Goal: Information Seeking & Learning: Learn about a topic

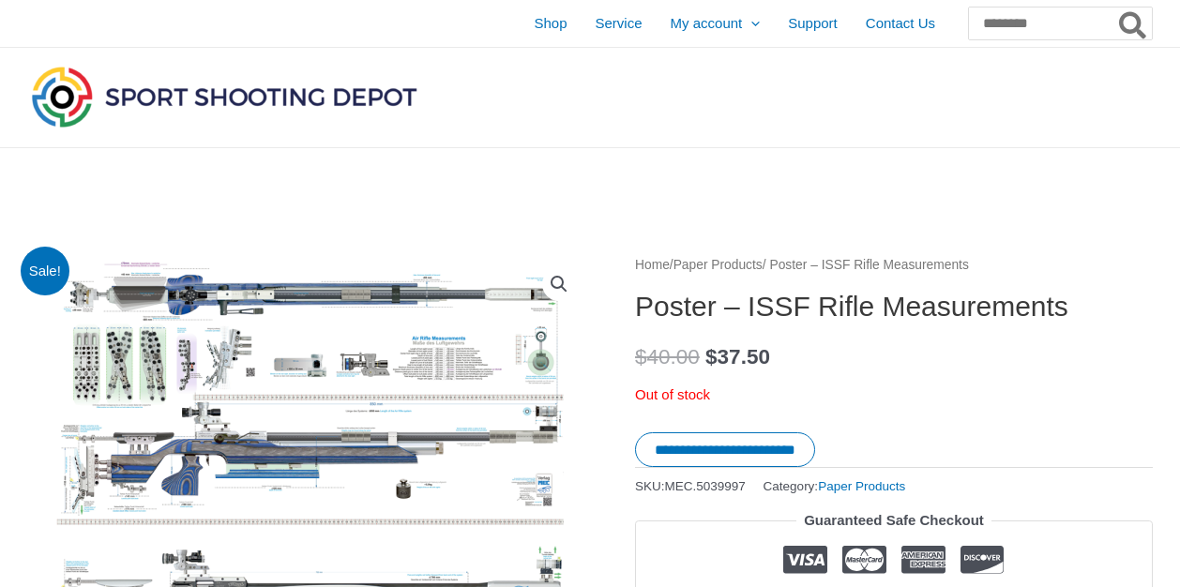
click at [753, 264] on link "Paper Products" at bounding box center [717, 265] width 89 height 14
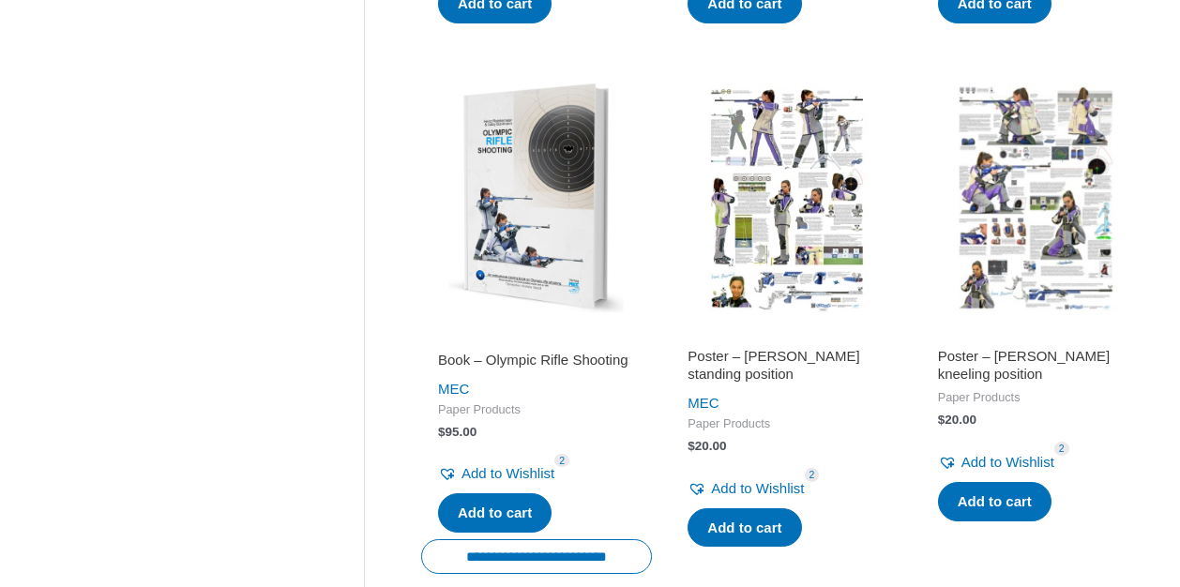
scroll to position [1891, 0]
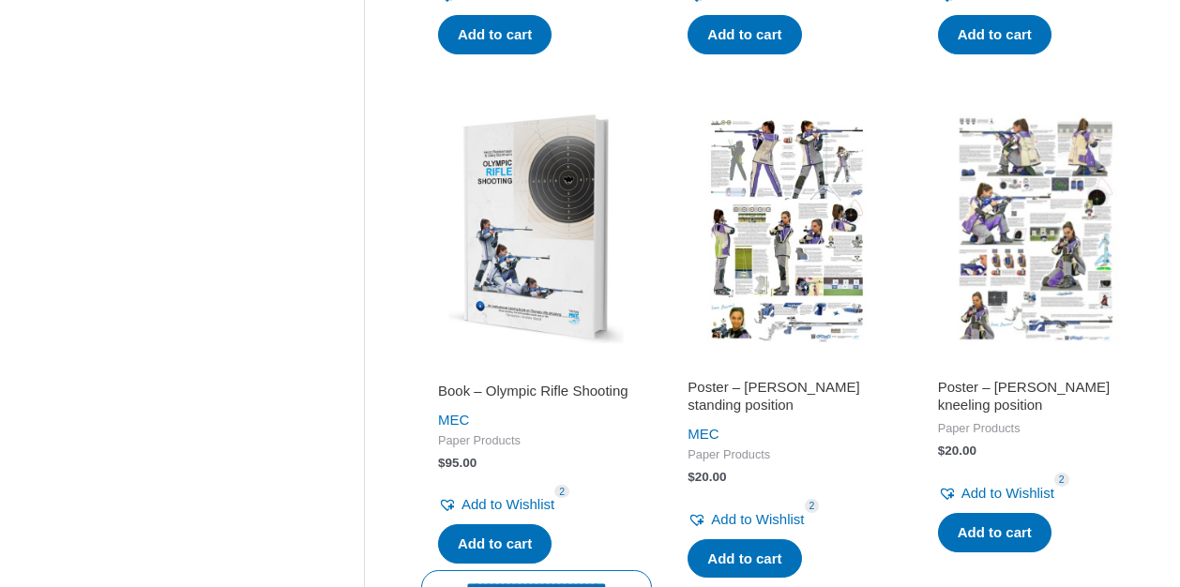
click at [762, 187] on img at bounding box center [786, 228] width 231 height 231
click at [1044, 213] on img at bounding box center [1036, 228] width 231 height 231
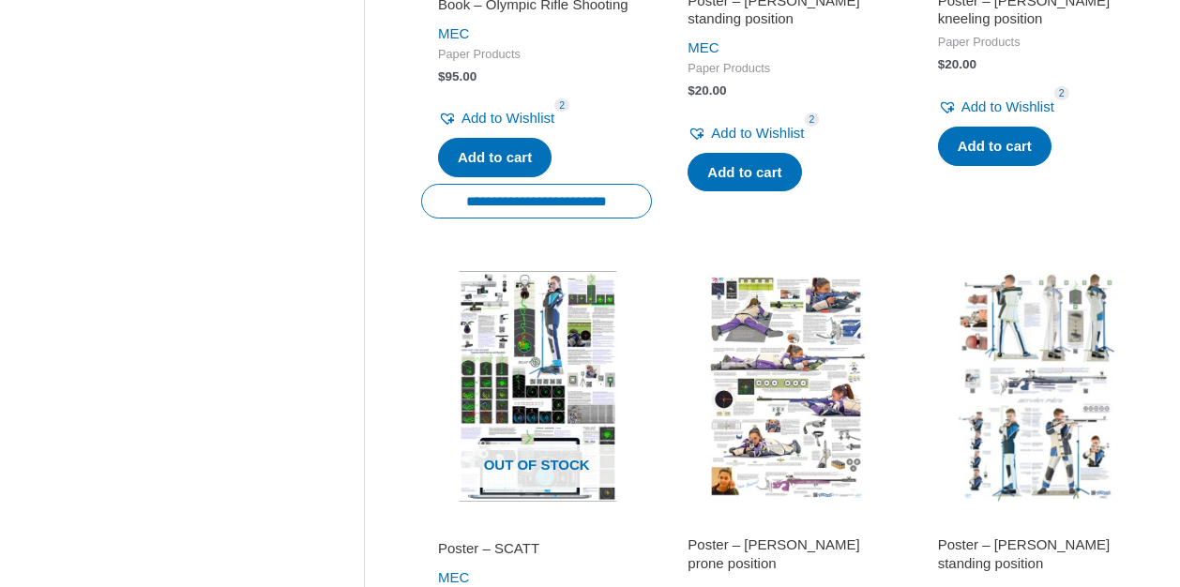
scroll to position [2285, 0]
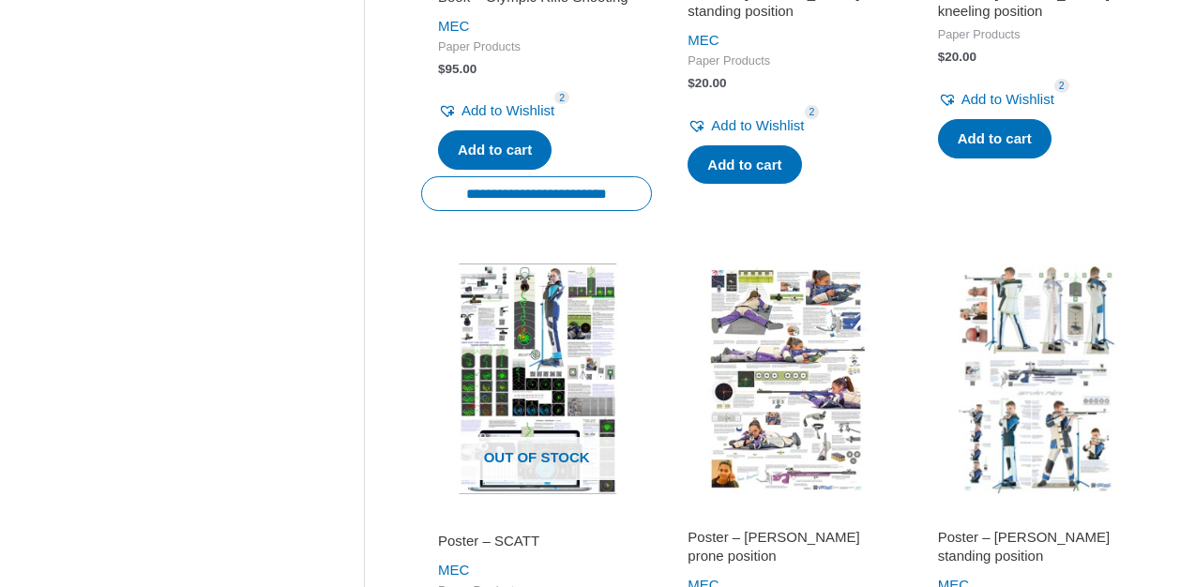
click at [801, 350] on img at bounding box center [786, 379] width 231 height 231
click at [496, 372] on img at bounding box center [536, 379] width 231 height 231
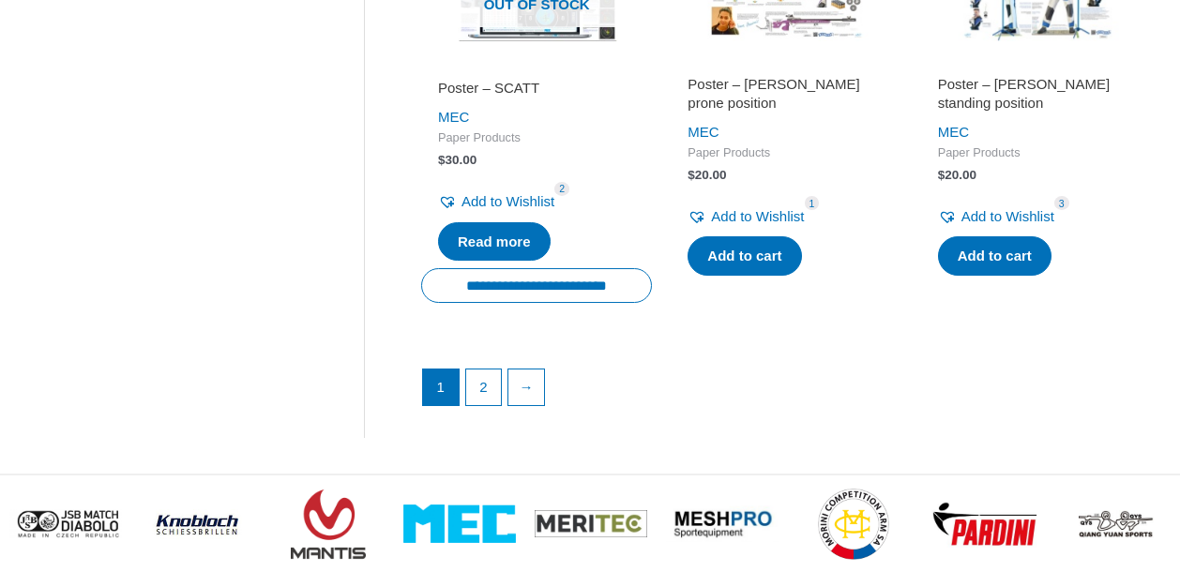
scroll to position [2740, 0]
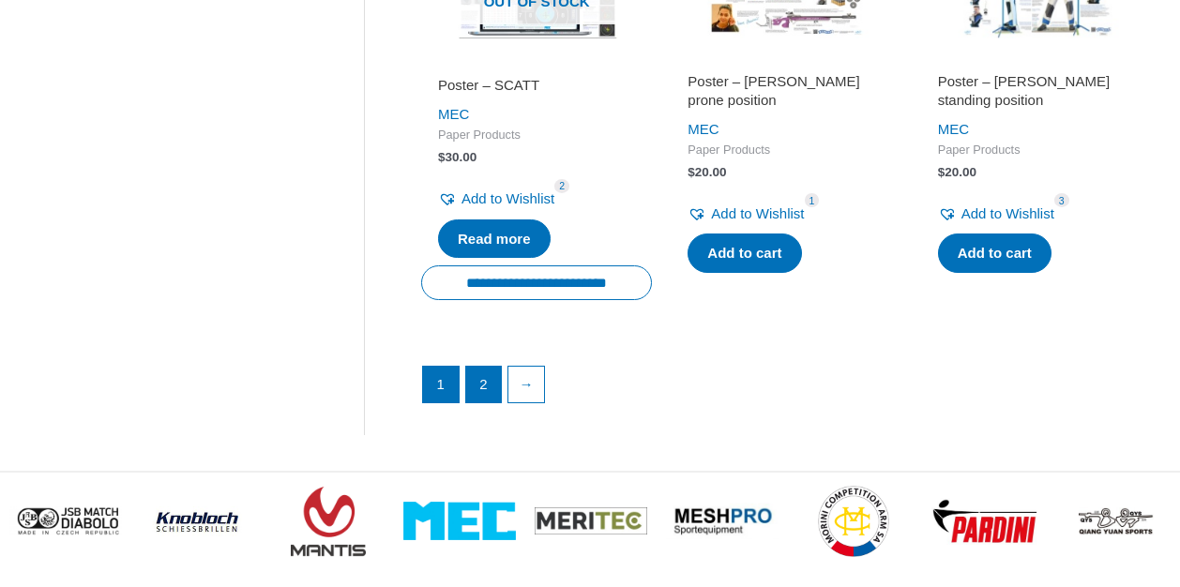
click at [482, 379] on link "2" at bounding box center [484, 385] width 36 height 36
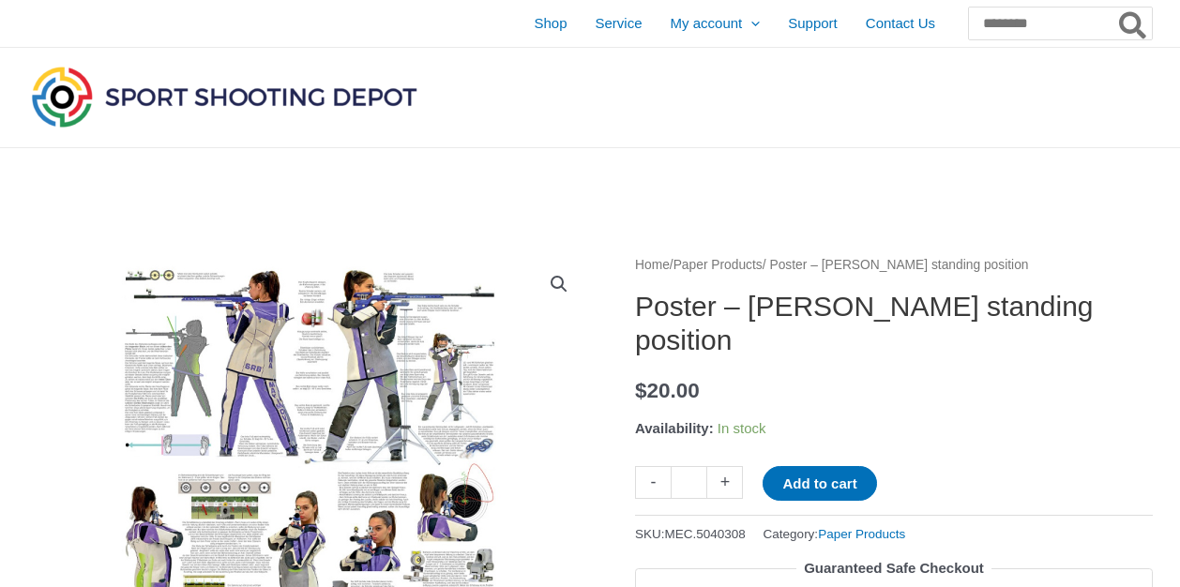
click at [560, 280] on link "View full-screen image gallery" at bounding box center [559, 284] width 34 height 34
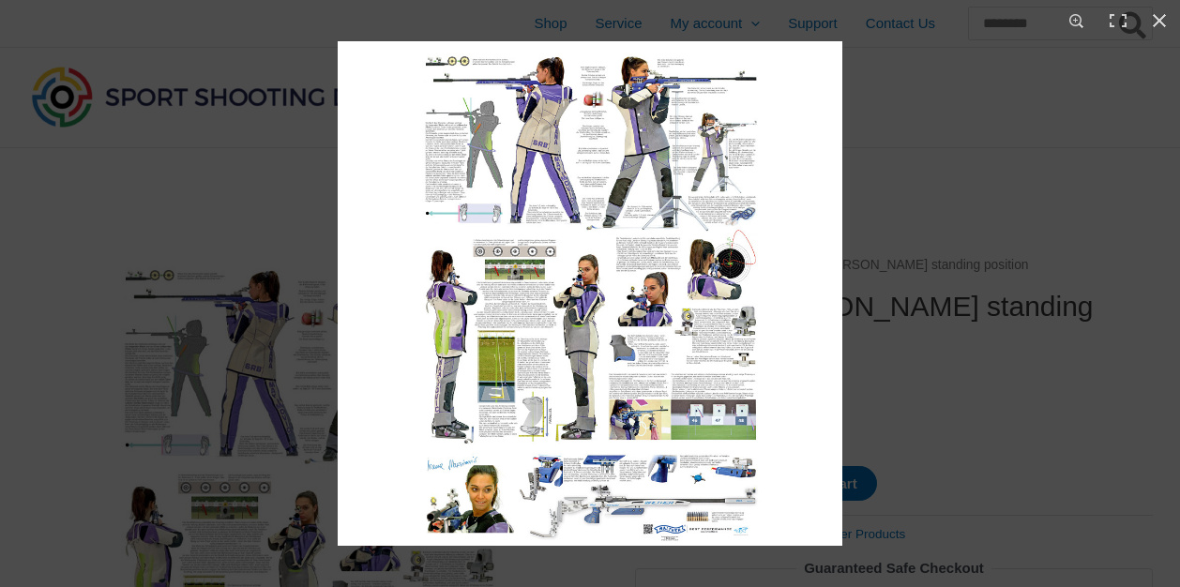
click at [511, 192] on img at bounding box center [590, 293] width 505 height 505
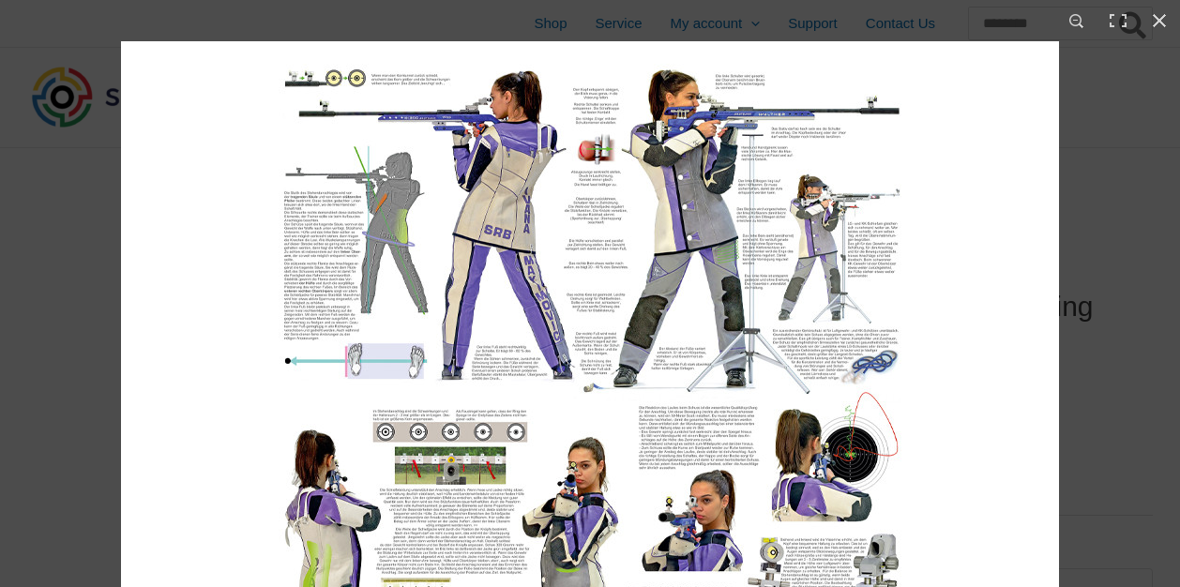
click at [613, 284] on img at bounding box center [590, 510] width 938 height 938
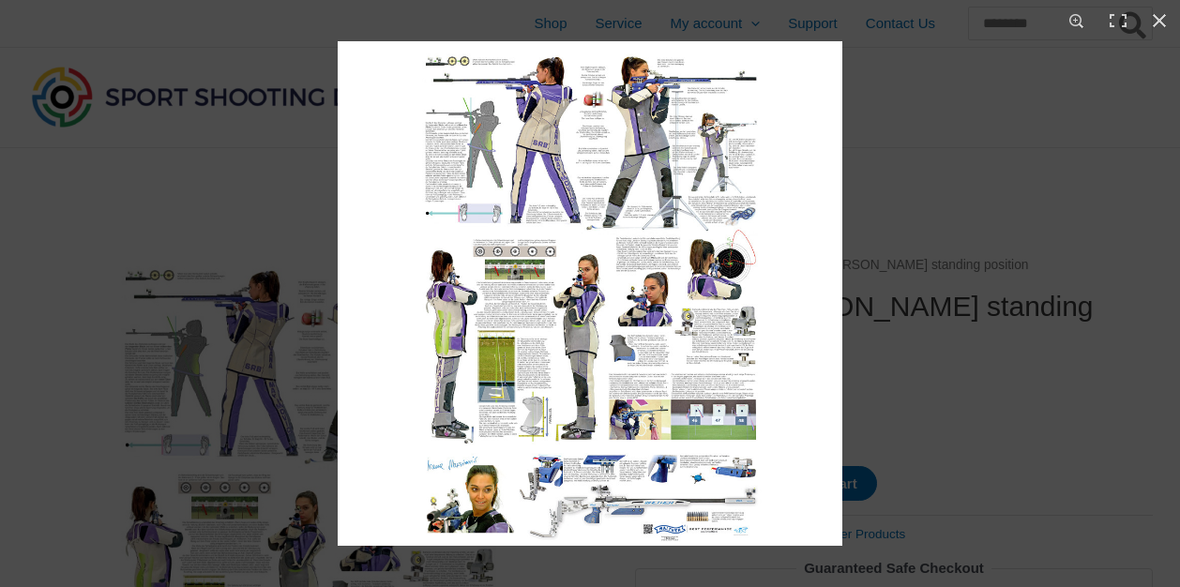
click at [613, 284] on img at bounding box center [590, 293] width 505 height 505
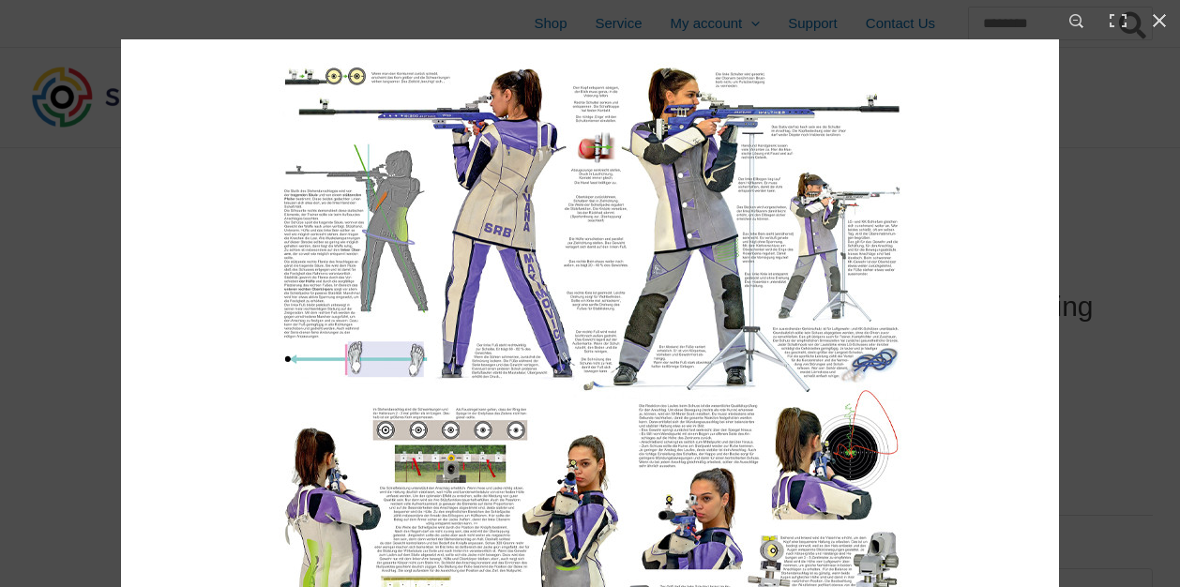
click at [613, 284] on img at bounding box center [590, 508] width 938 height 938
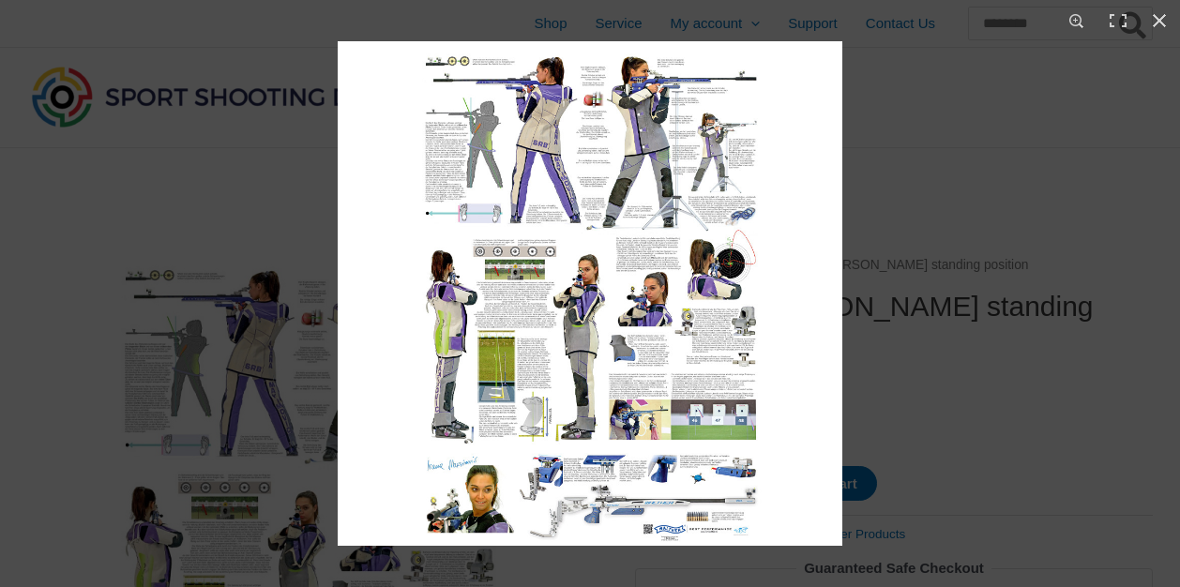
click at [613, 284] on img at bounding box center [590, 293] width 505 height 505
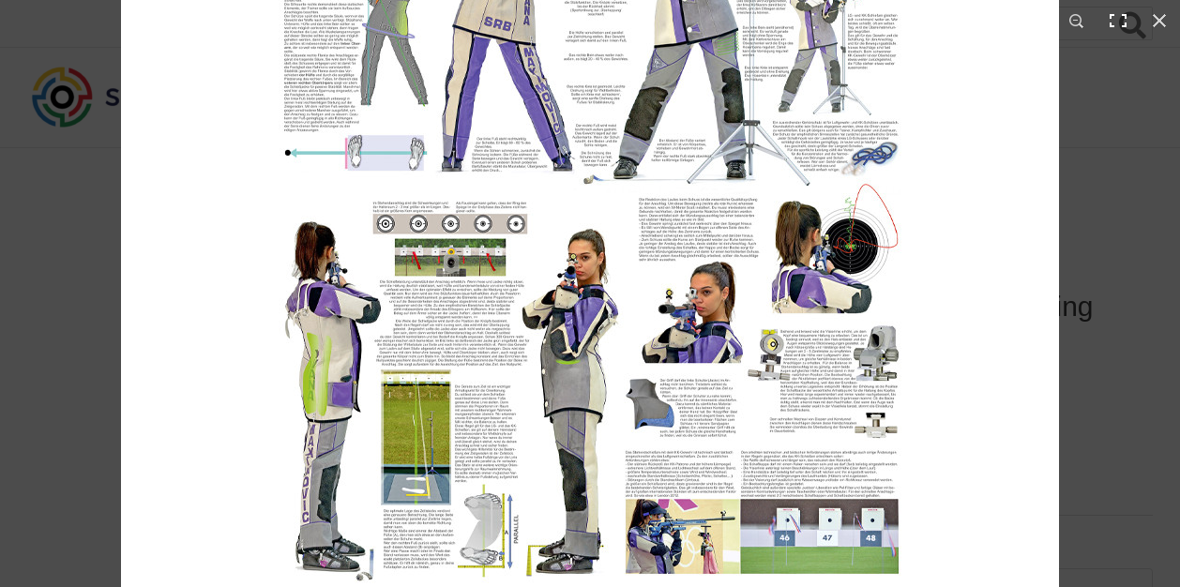
click at [1118, 22] on button "Toggle fullscreen" at bounding box center [1117, 20] width 41 height 41
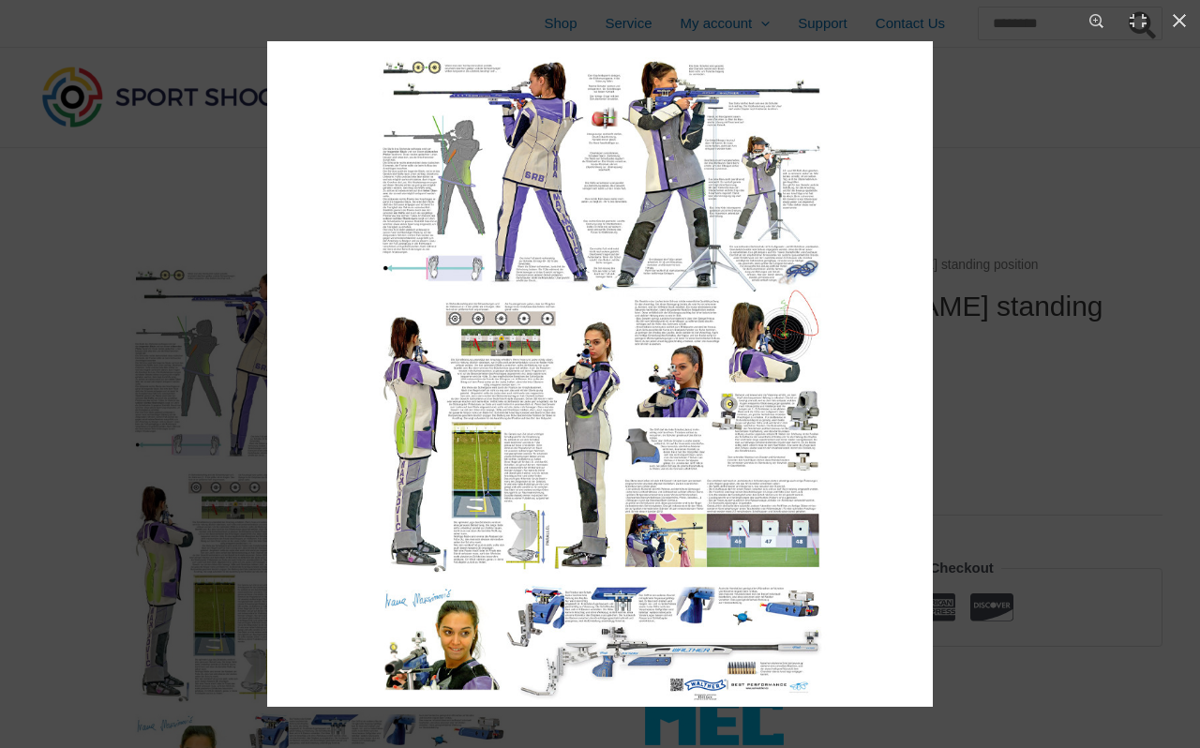
click at [585, 307] on img at bounding box center [600, 374] width 666 height 666
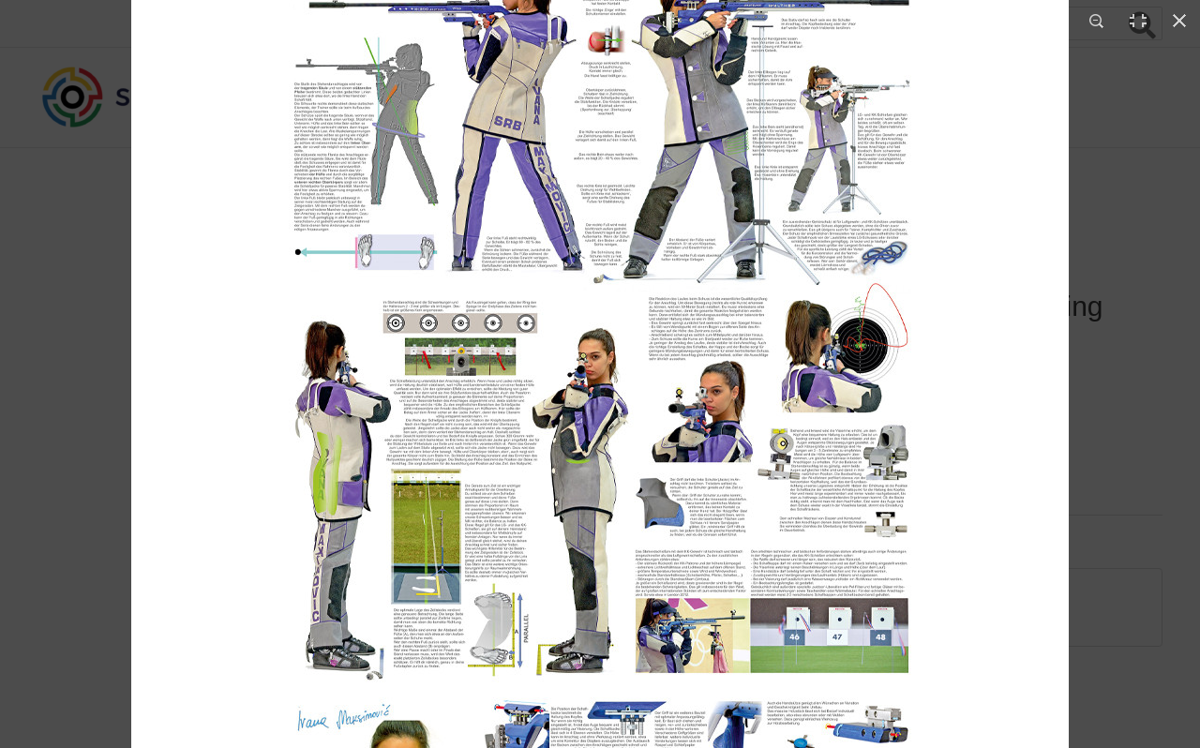
click at [585, 307] on img at bounding box center [600, 401] width 938 height 938
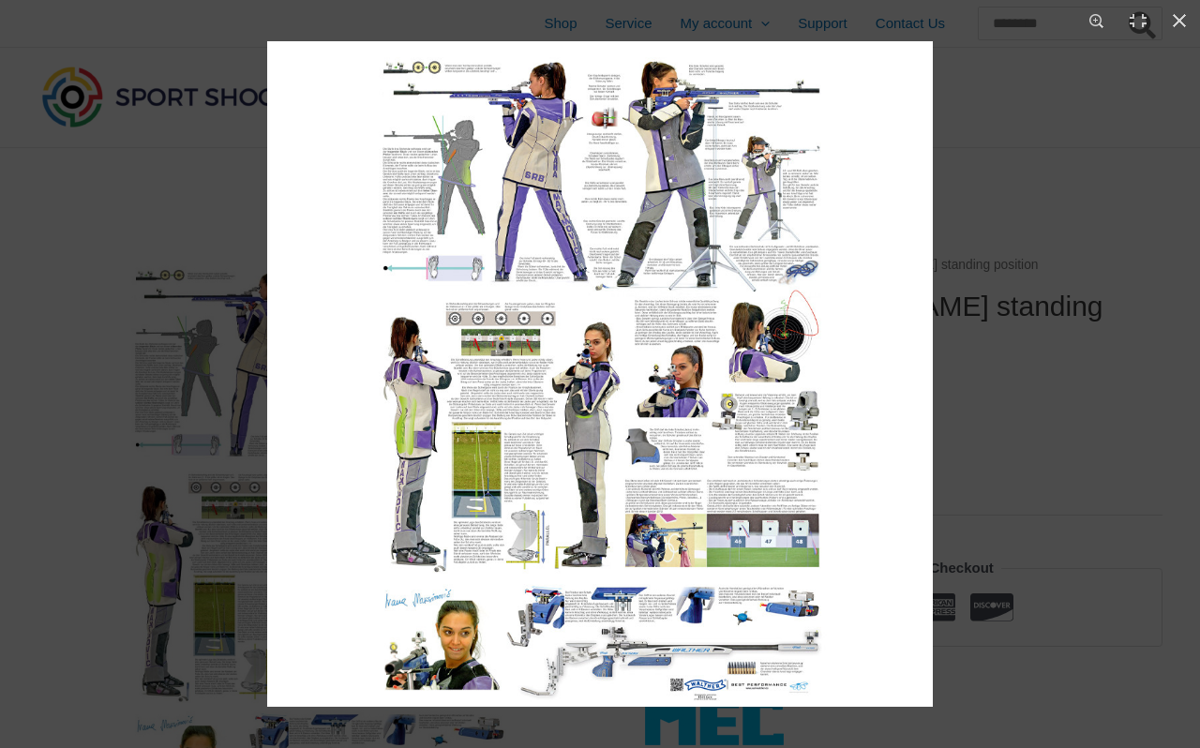
click at [585, 307] on img at bounding box center [600, 374] width 666 height 666
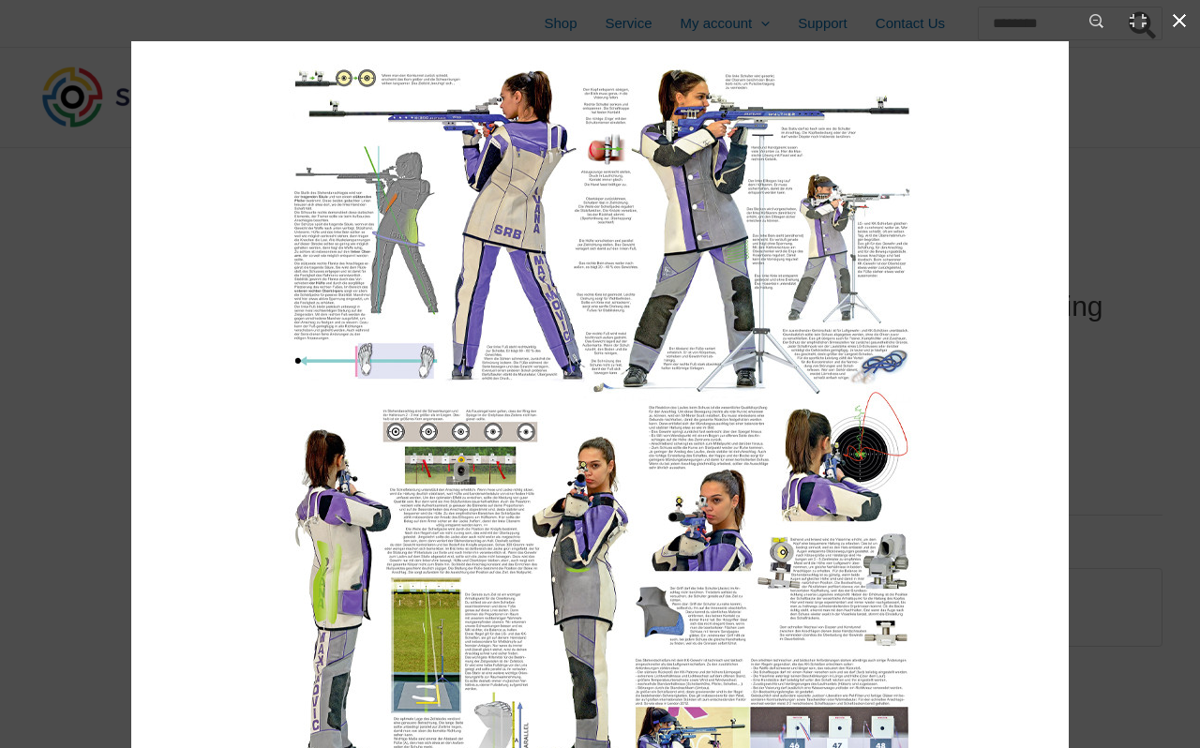
click at [1178, 19] on button "Close (Esc)" at bounding box center [1179, 20] width 41 height 41
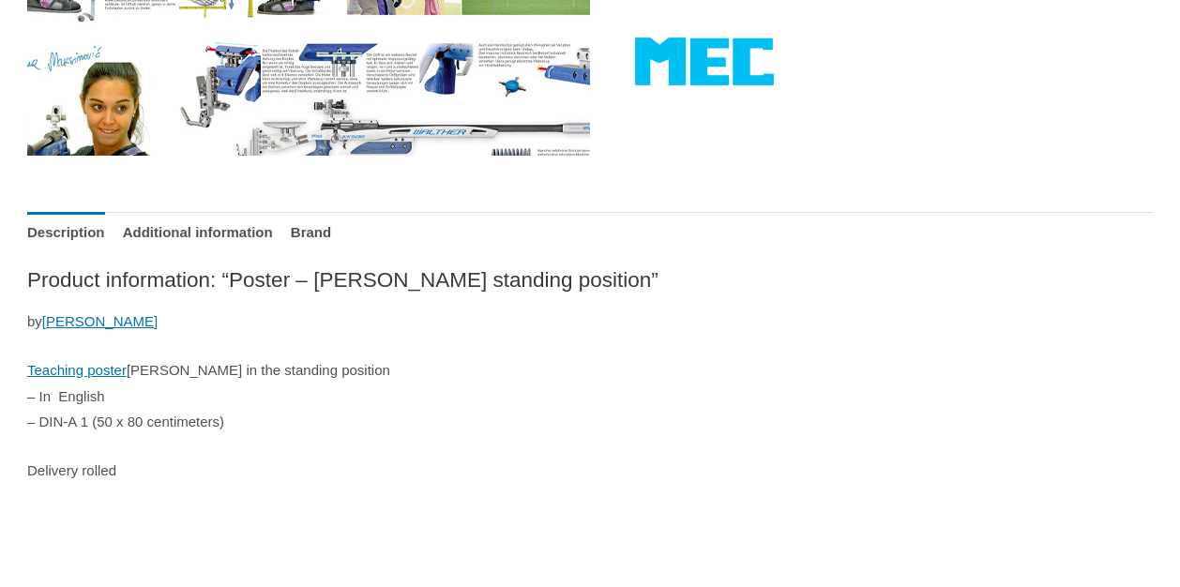
scroll to position [663, 0]
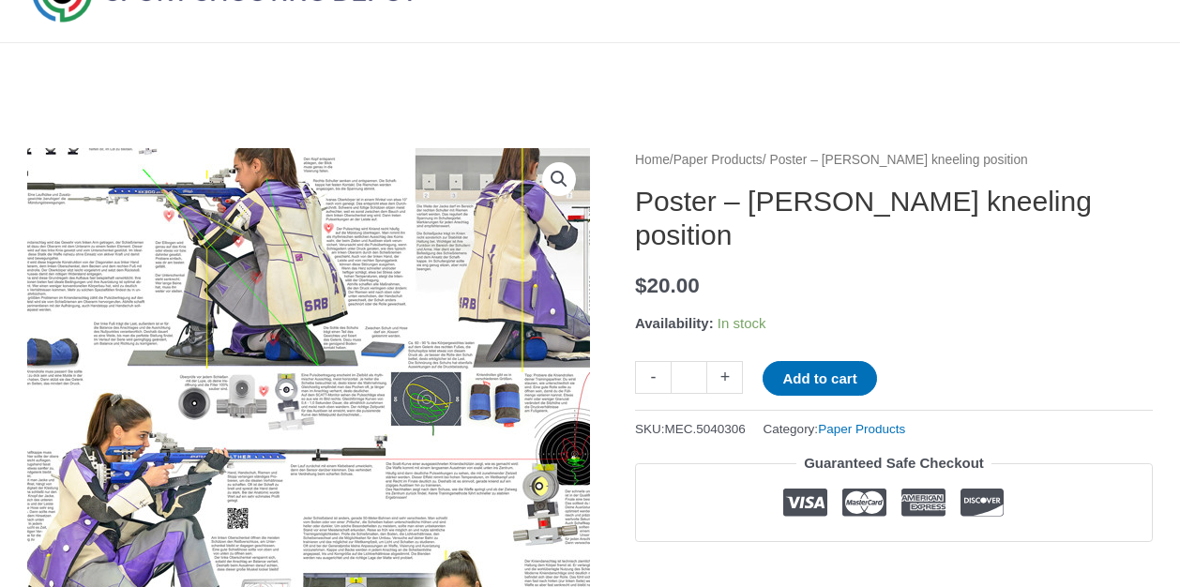
scroll to position [113, 0]
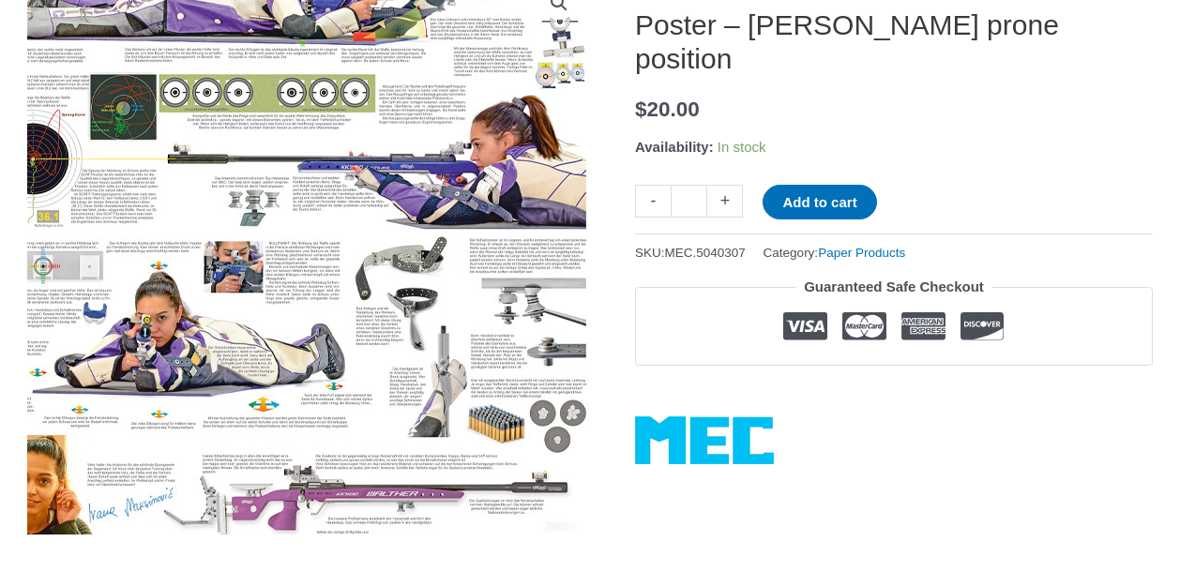
scroll to position [283, 0]
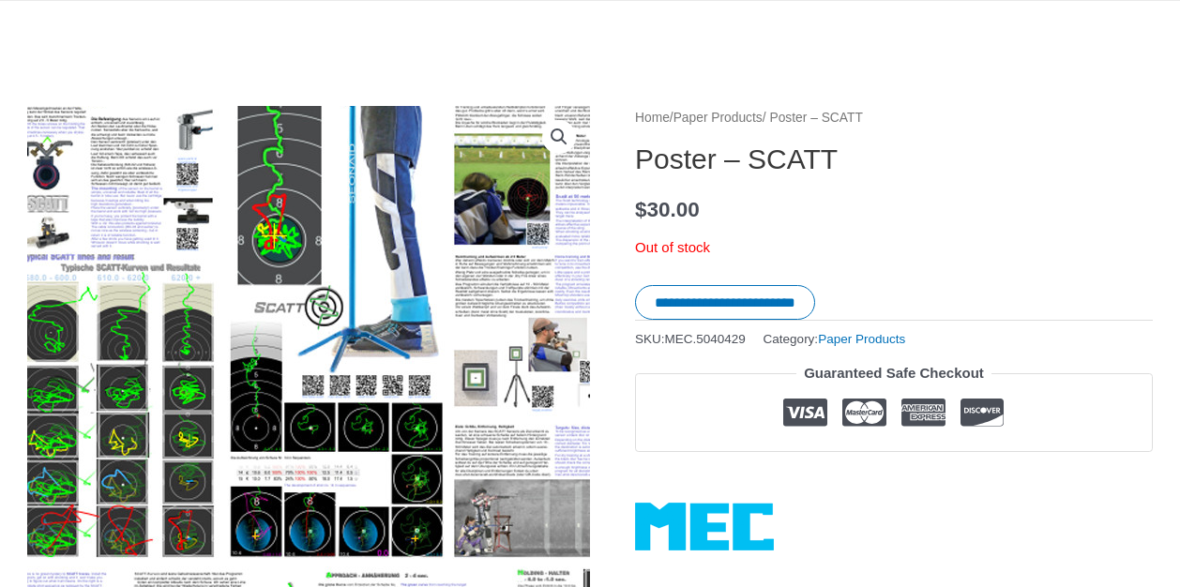
scroll to position [277, 0]
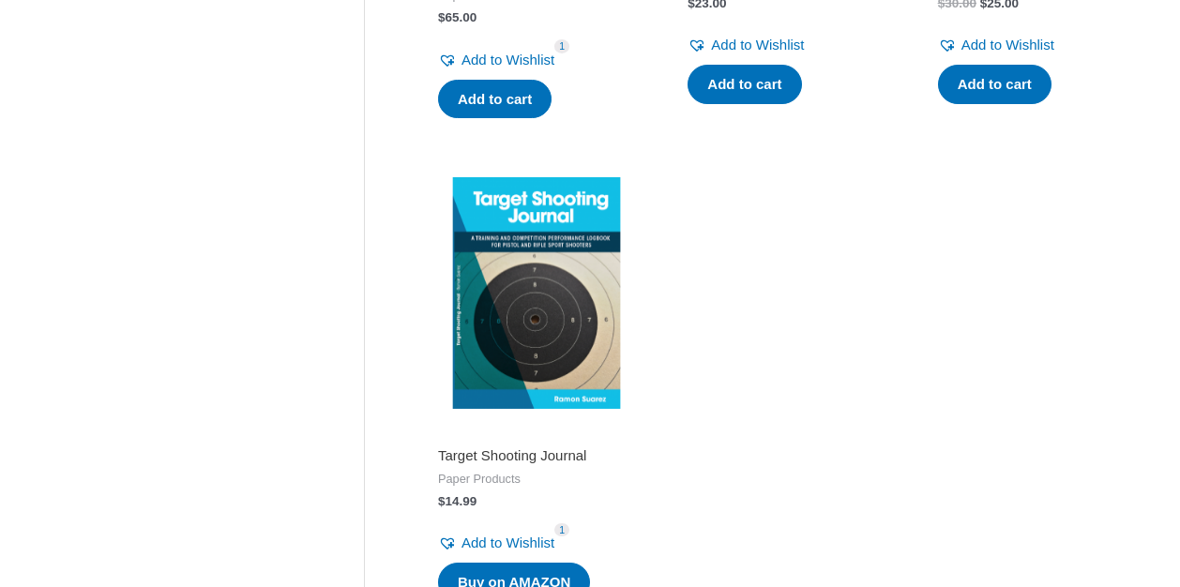
scroll to position [1352, 0]
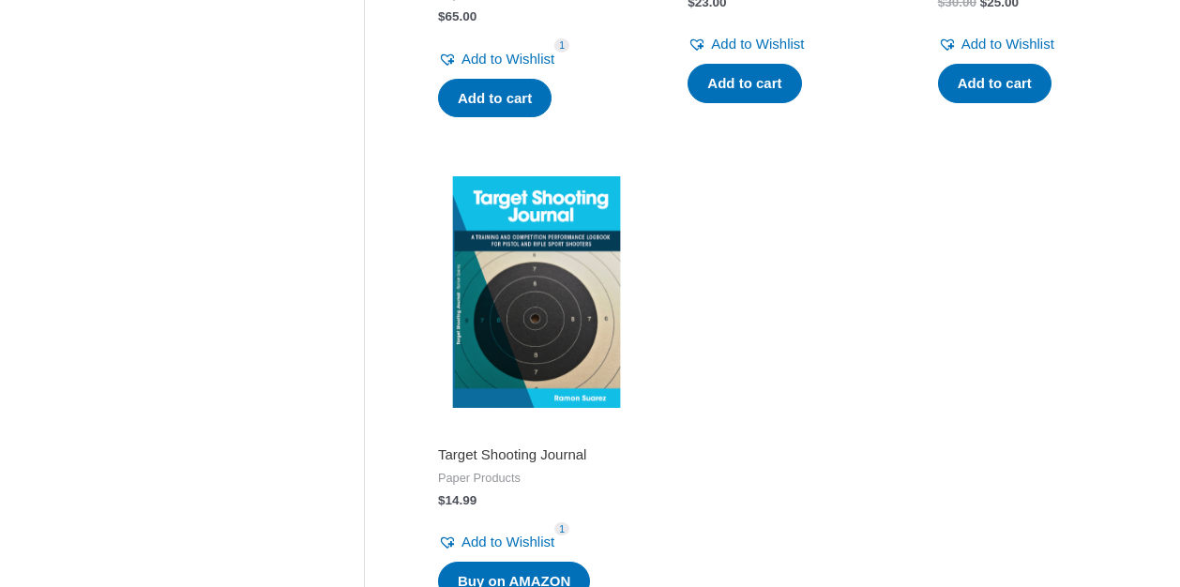
click at [525, 362] on img at bounding box center [536, 291] width 231 height 231
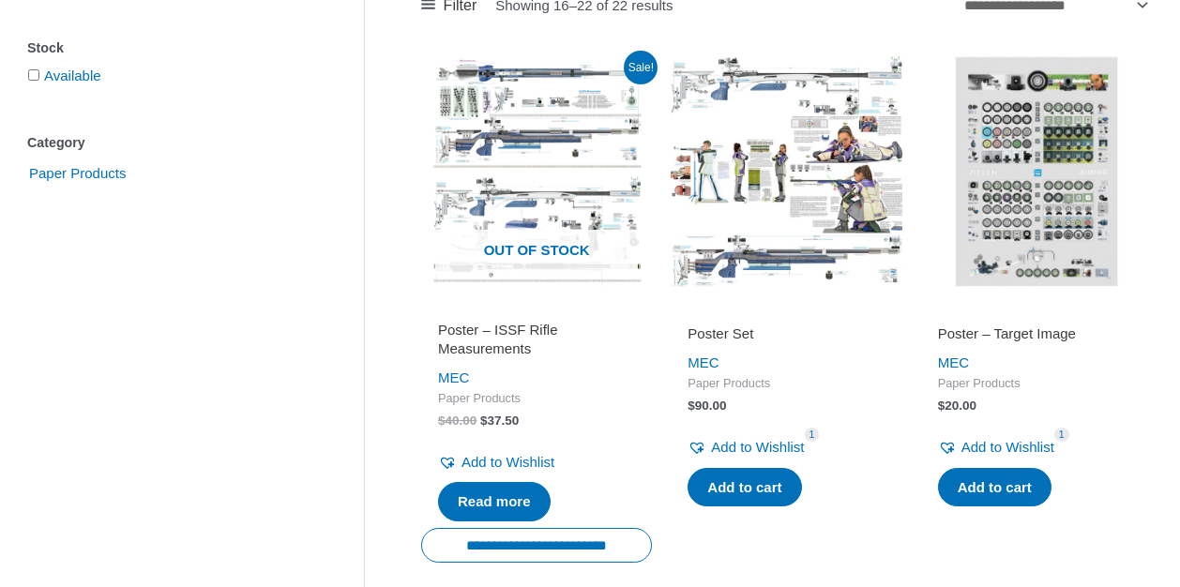
scroll to position [385, 0]
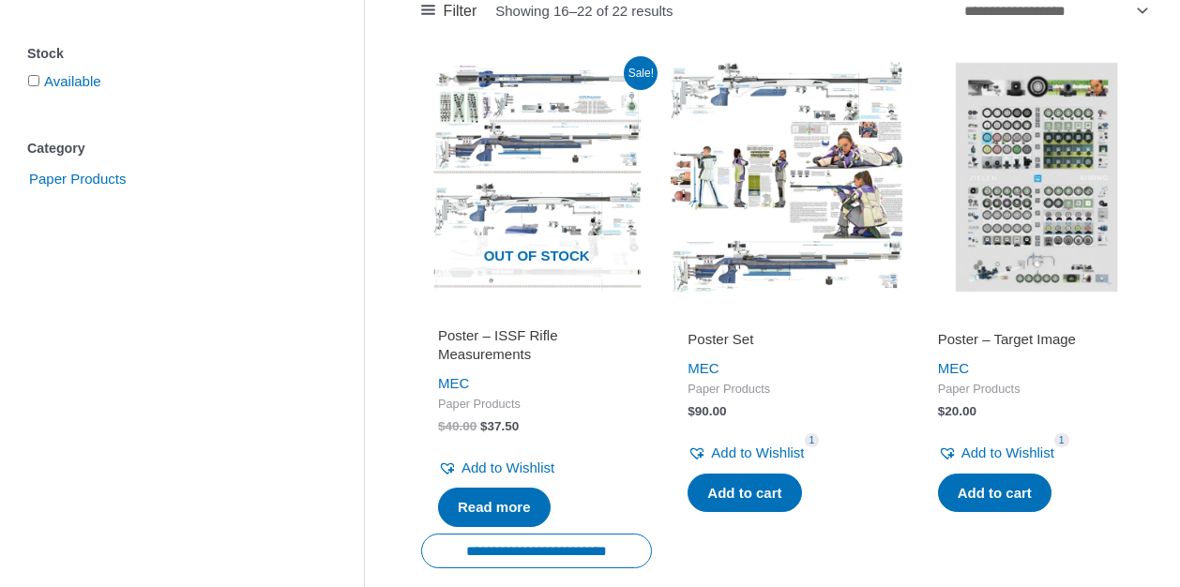
click at [802, 153] on img at bounding box center [786, 177] width 231 height 231
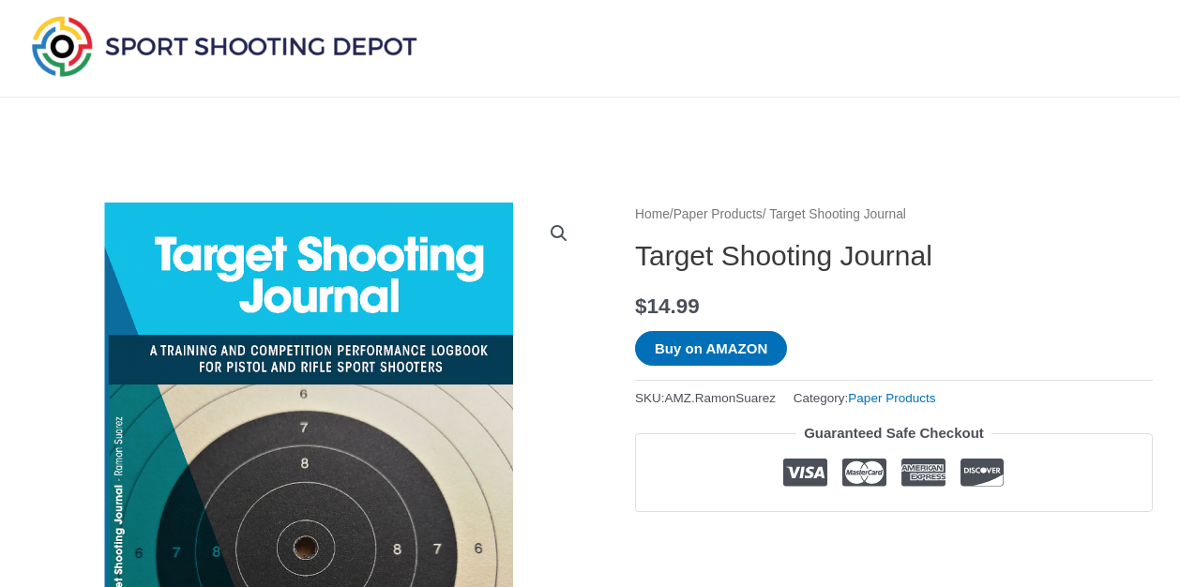
scroll to position [71, 0]
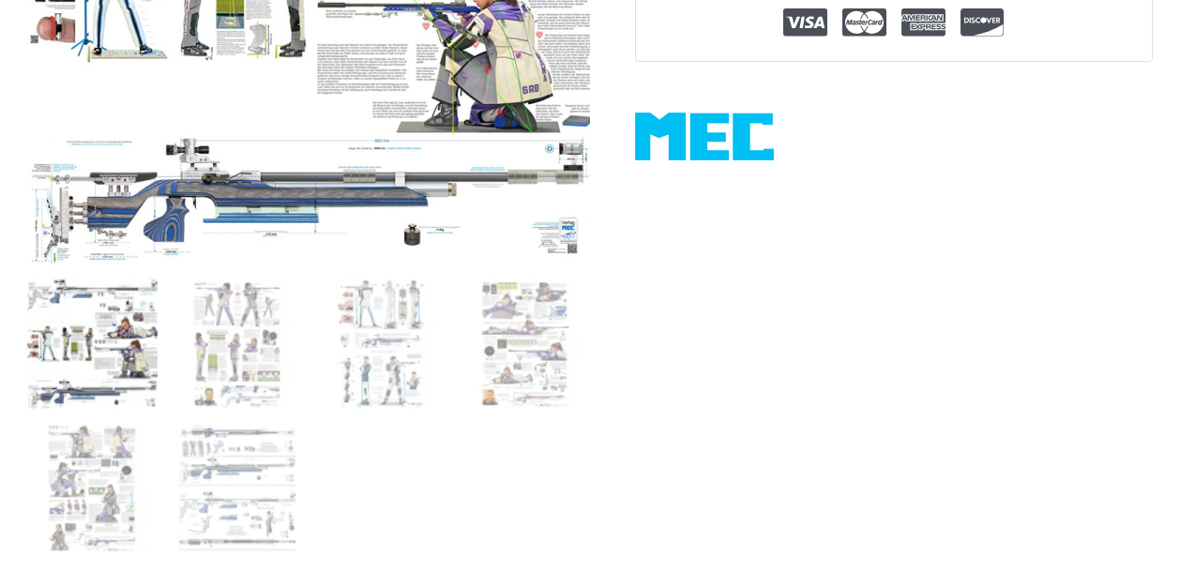
scroll to position [552, 0]
